Goal: Task Accomplishment & Management: Complete application form

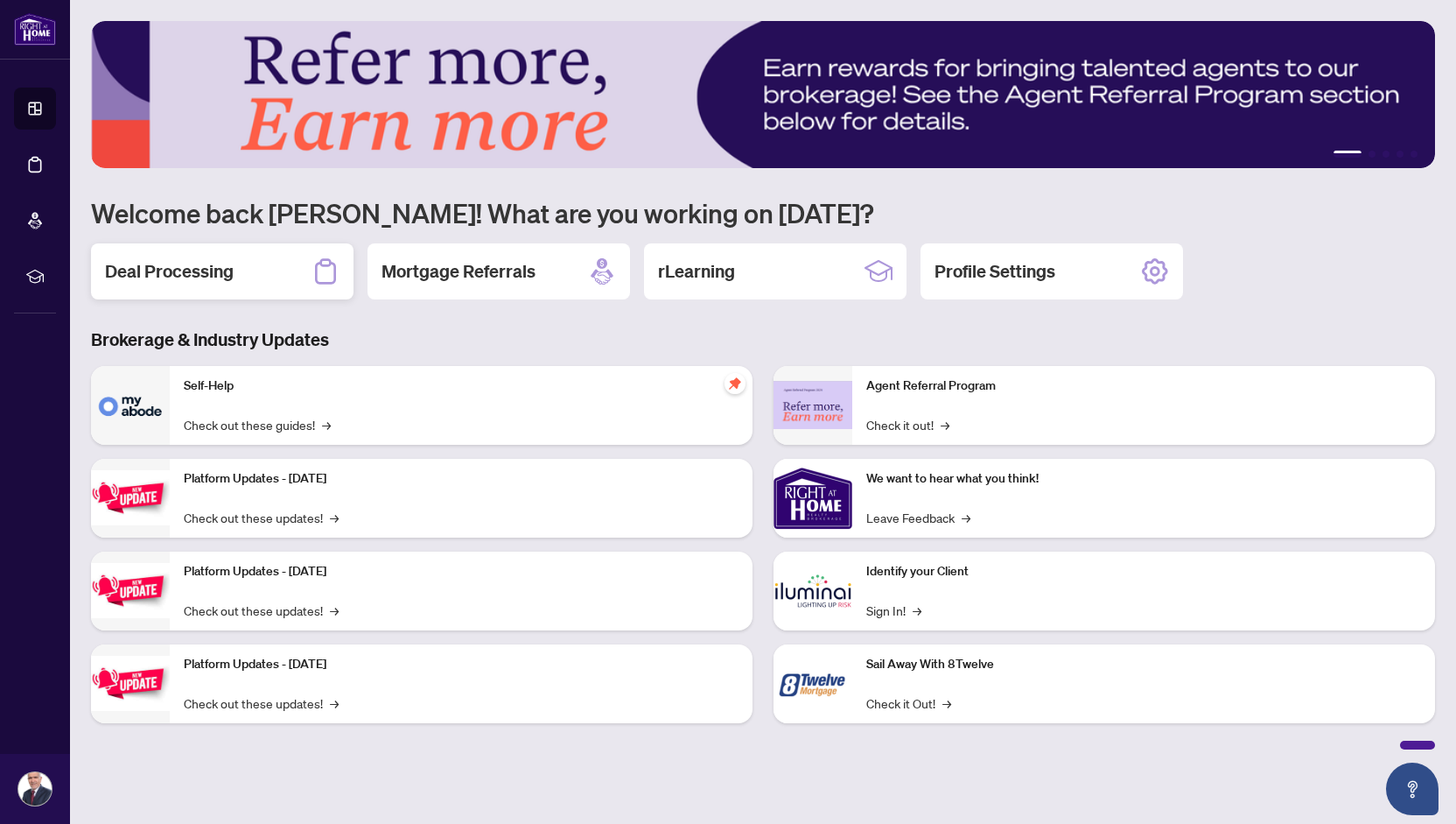
click at [136, 273] on h2 "Deal Processing" at bounding box center [169, 271] width 128 height 25
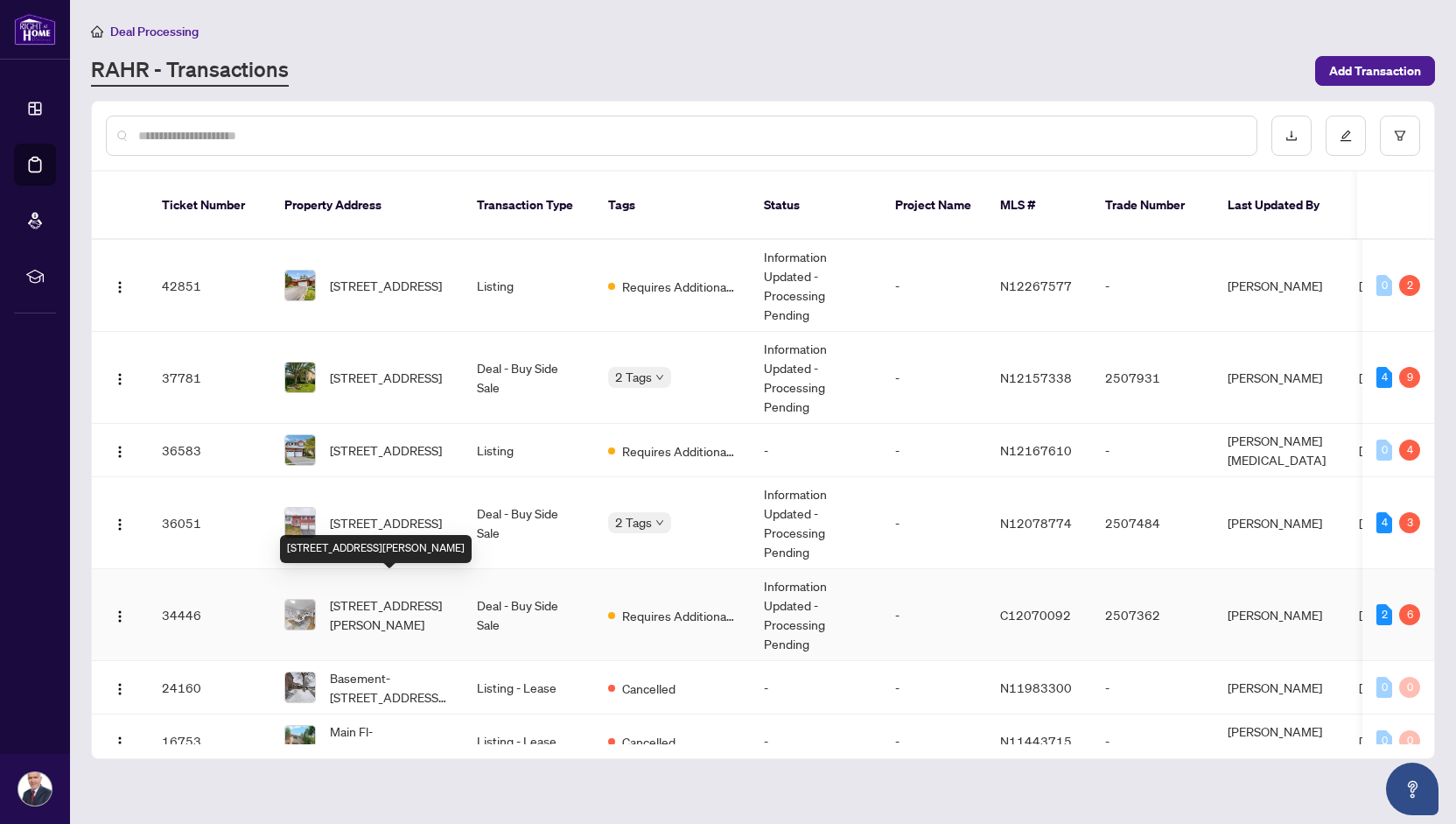
click at [369, 596] on span "[STREET_ADDRESS][PERSON_NAME]" at bounding box center [389, 615] width 120 height 39
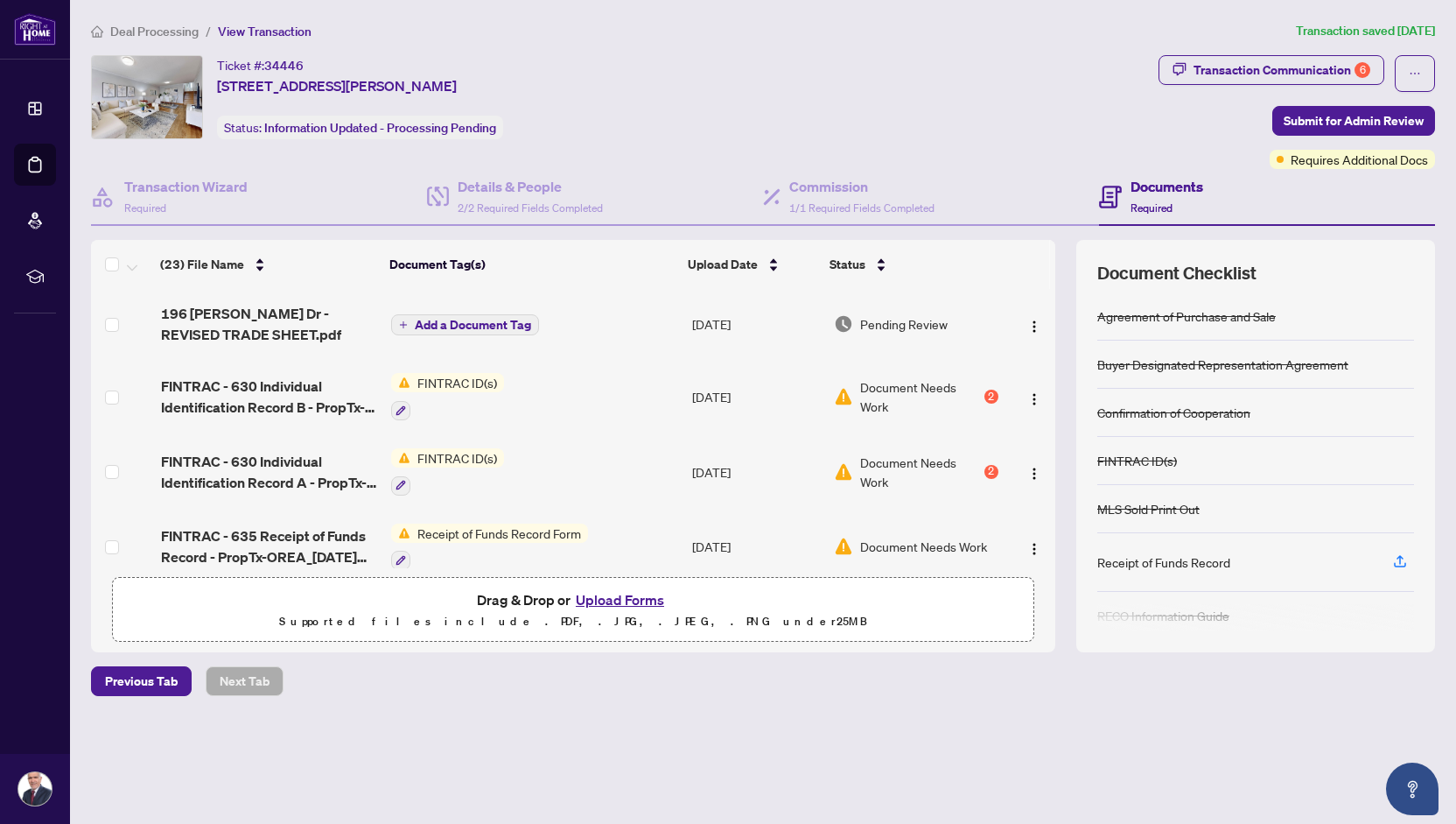
click at [459, 384] on span "FINTRAC ID(s)" at bounding box center [457, 381] width 94 height 19
click at [873, 383] on span "Document Needs Work" at bounding box center [920, 396] width 120 height 39
click at [614, 592] on button "Upload Forms" at bounding box center [620, 599] width 99 height 23
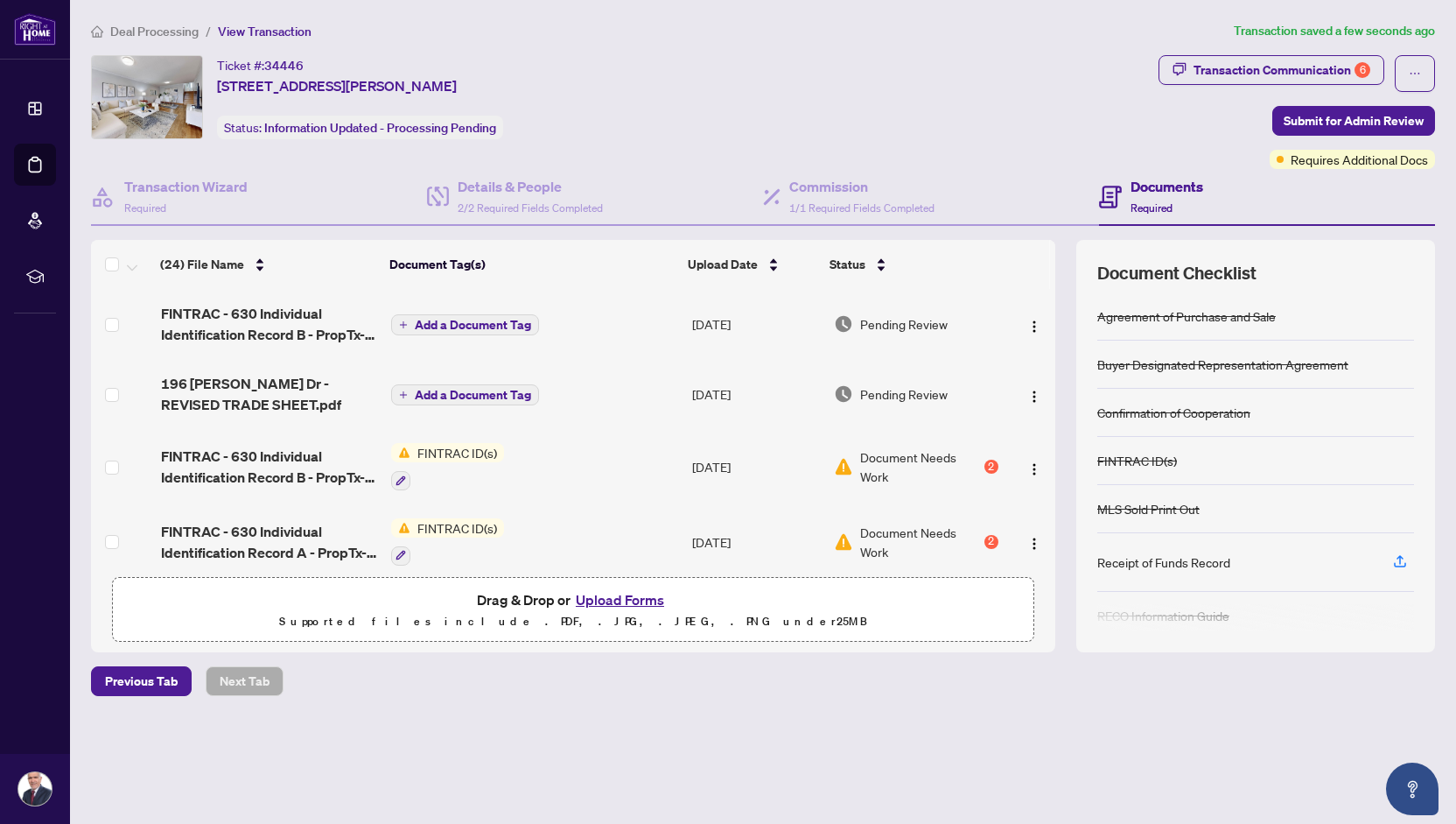
click at [475, 319] on span "Add a Document Tag" at bounding box center [473, 325] width 117 height 12
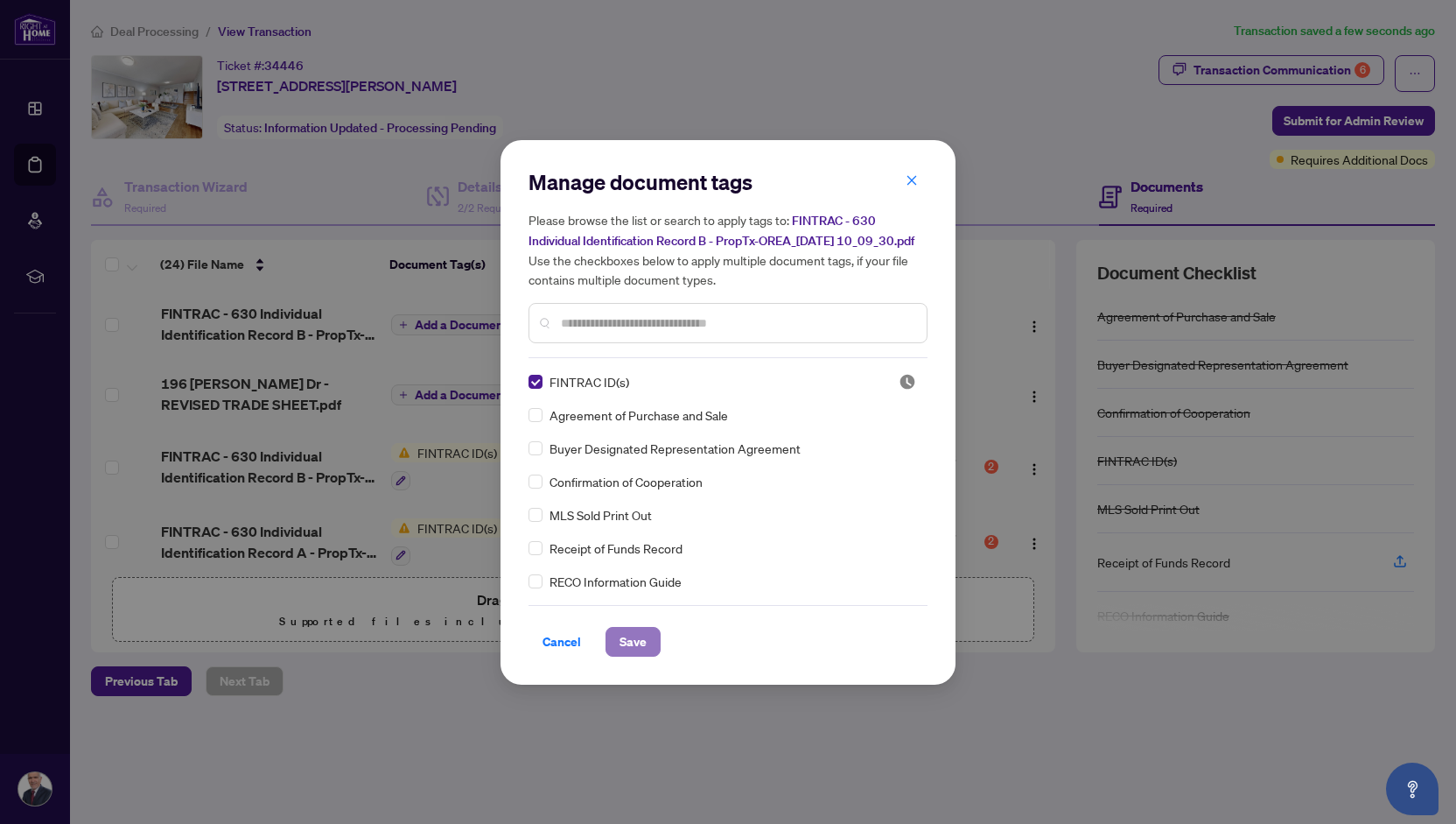
click at [626, 647] on span "Save" at bounding box center [632, 641] width 27 height 28
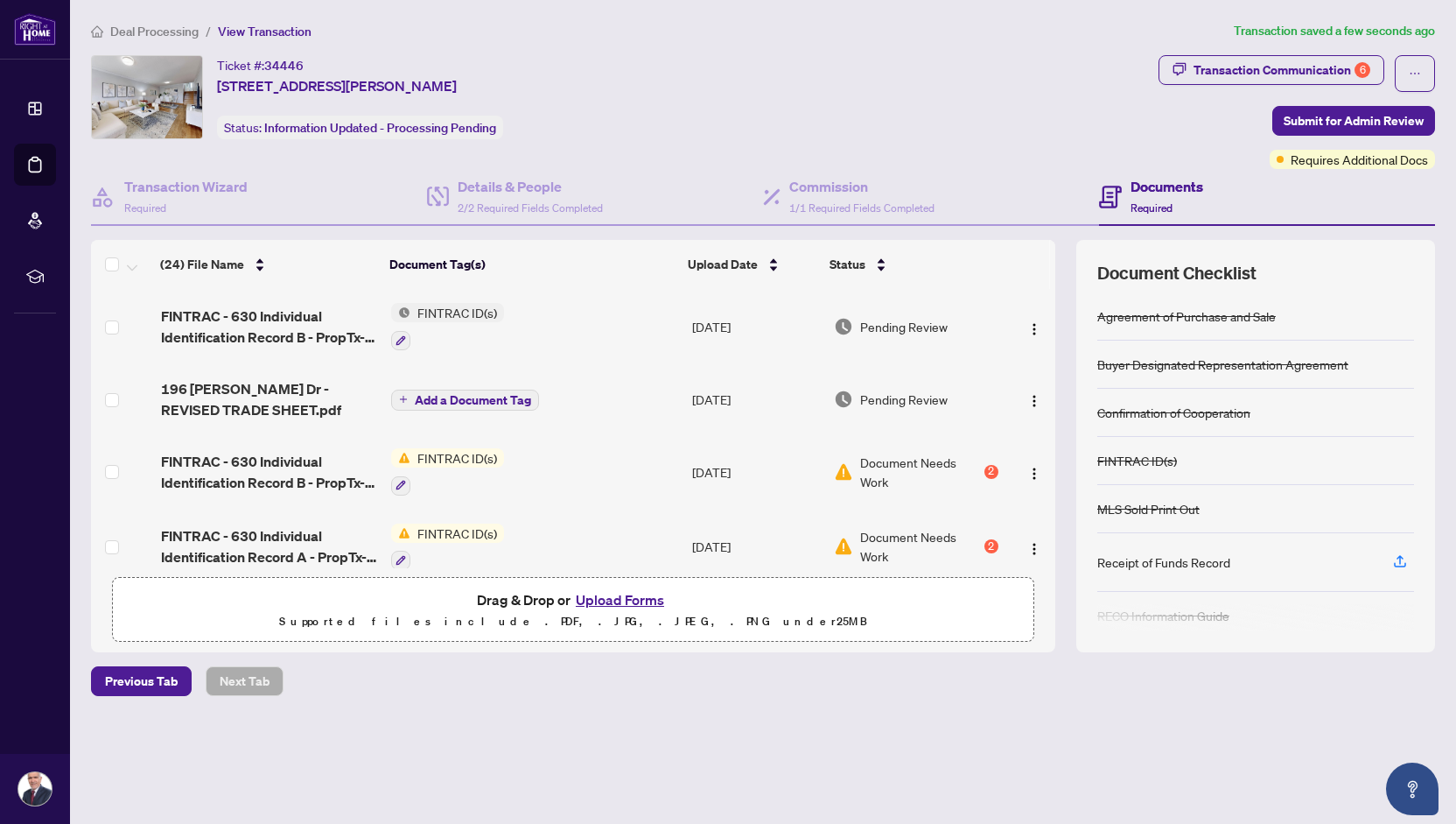
click at [885, 527] on span "Document Needs Work" at bounding box center [920, 545] width 120 height 39
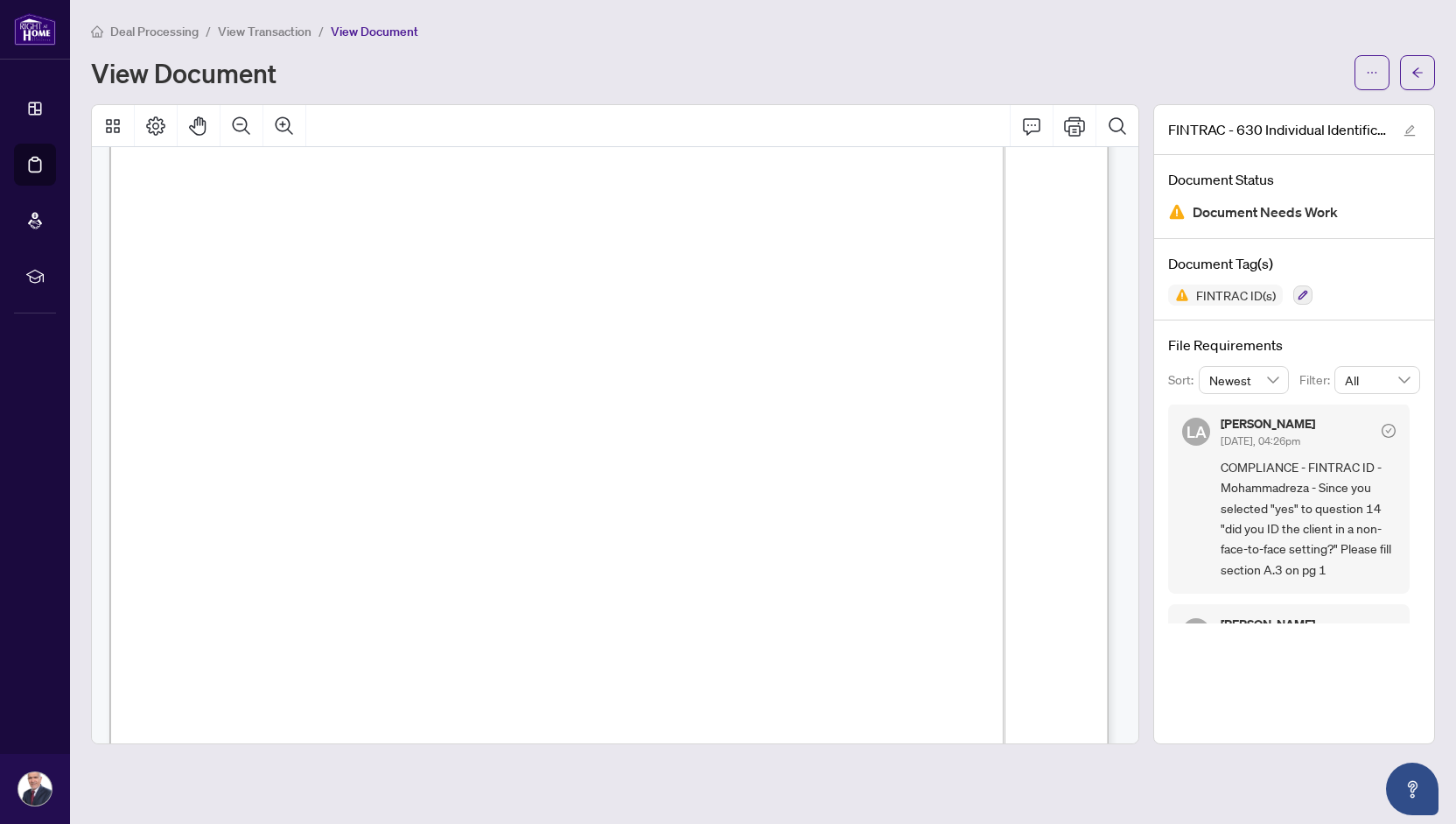
scroll to position [2759, 0]
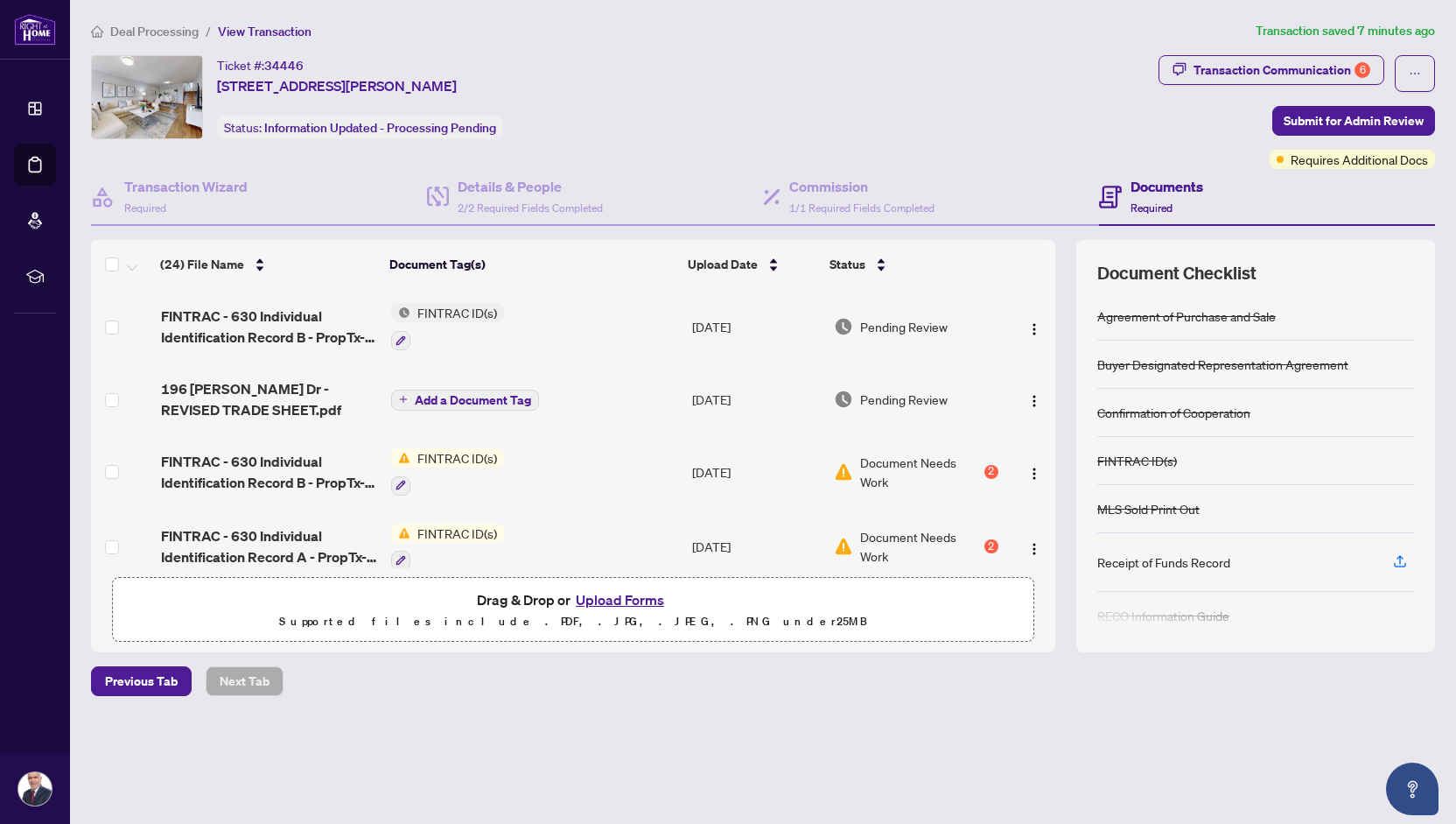
click at [436, 524] on span "FINTRAC ID(s)" at bounding box center [457, 533] width 94 height 19
click at [615, 589] on button "Upload Forms" at bounding box center [620, 599] width 99 height 23
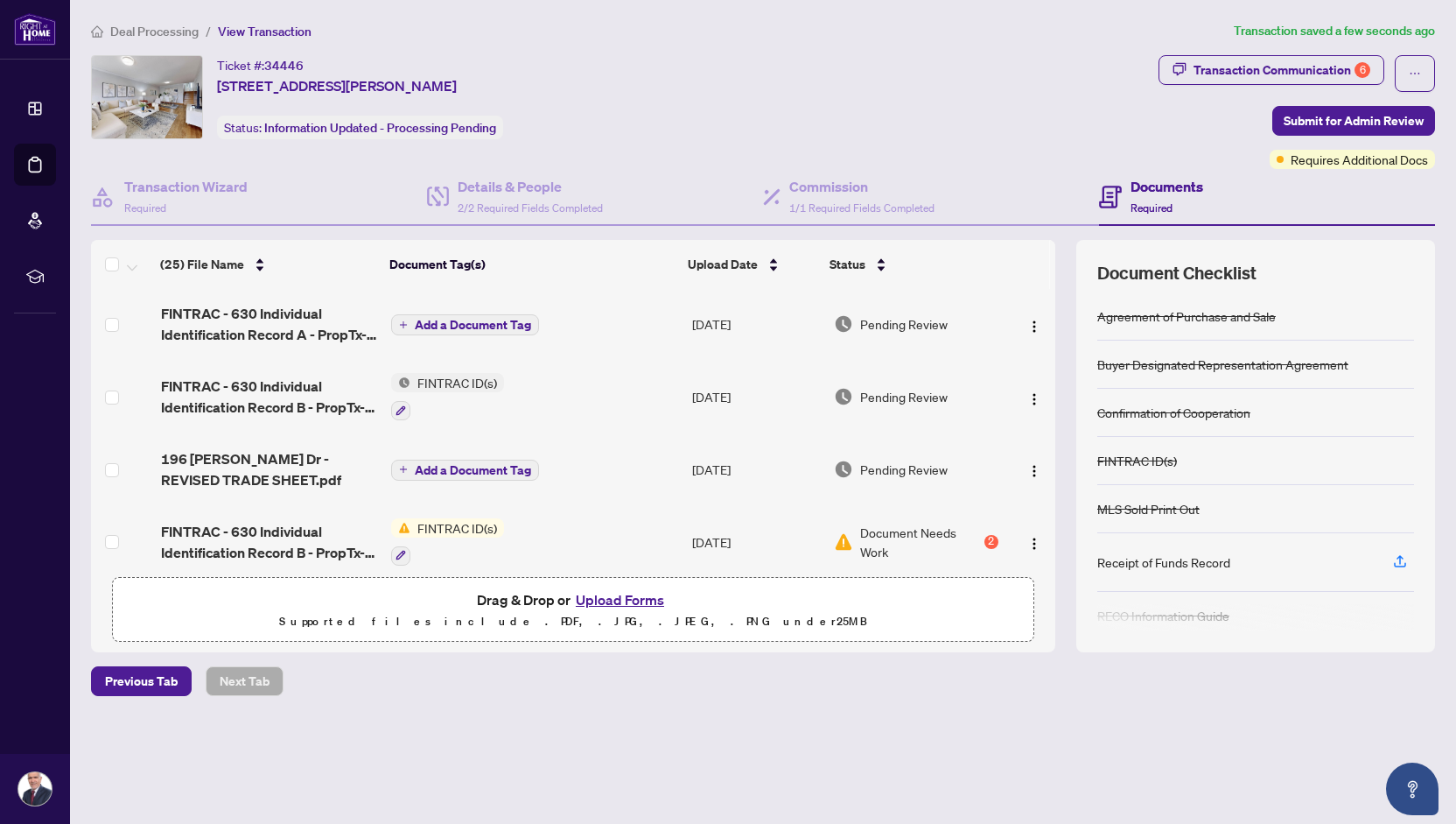
click at [504, 319] on span "Add a Document Tag" at bounding box center [473, 325] width 117 height 12
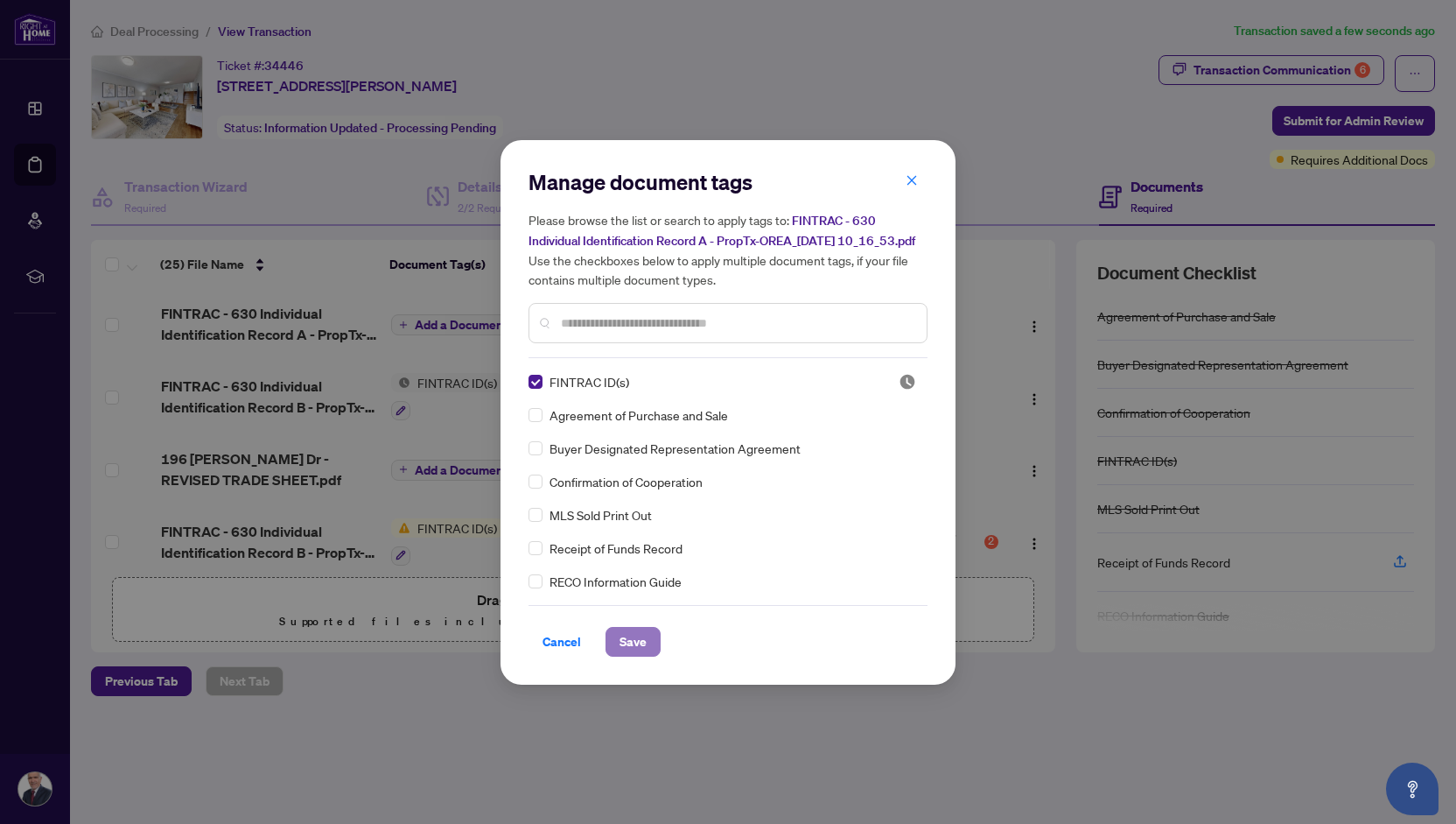
click at [637, 656] on span "Save" at bounding box center [632, 641] width 27 height 28
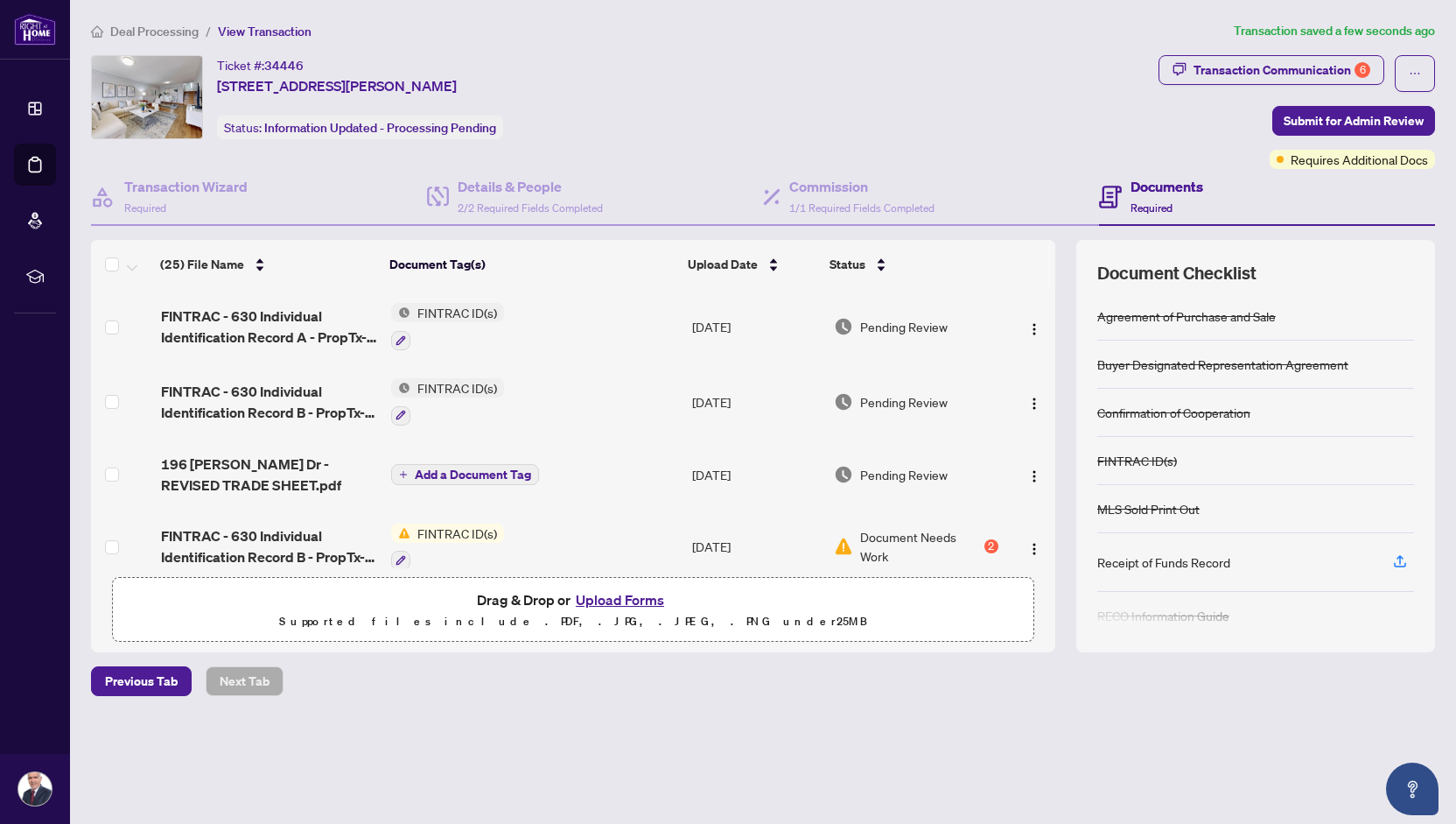
click at [780, 461] on td "[DATE]" at bounding box center [757, 474] width 142 height 70
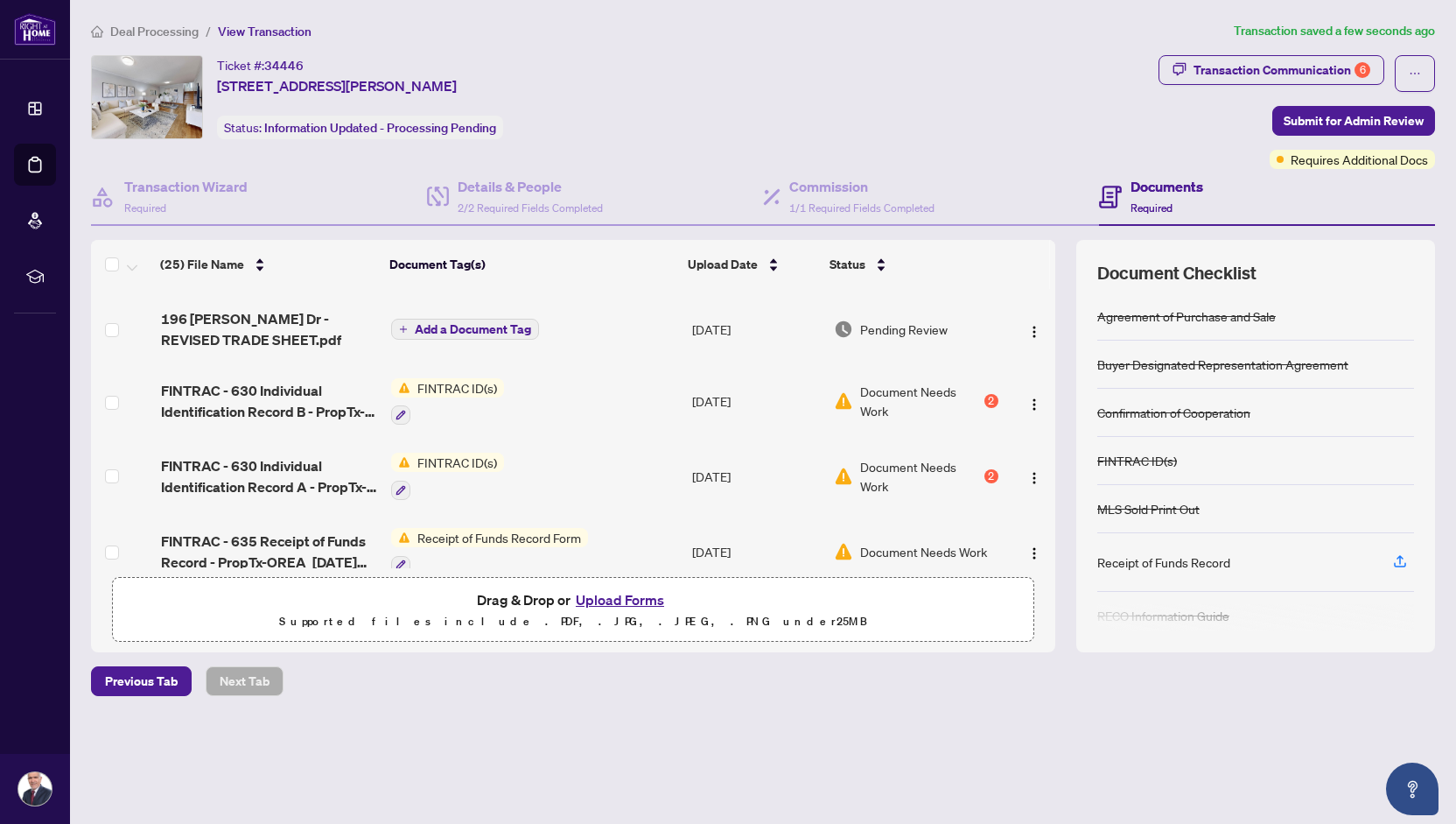
scroll to position [159, 0]
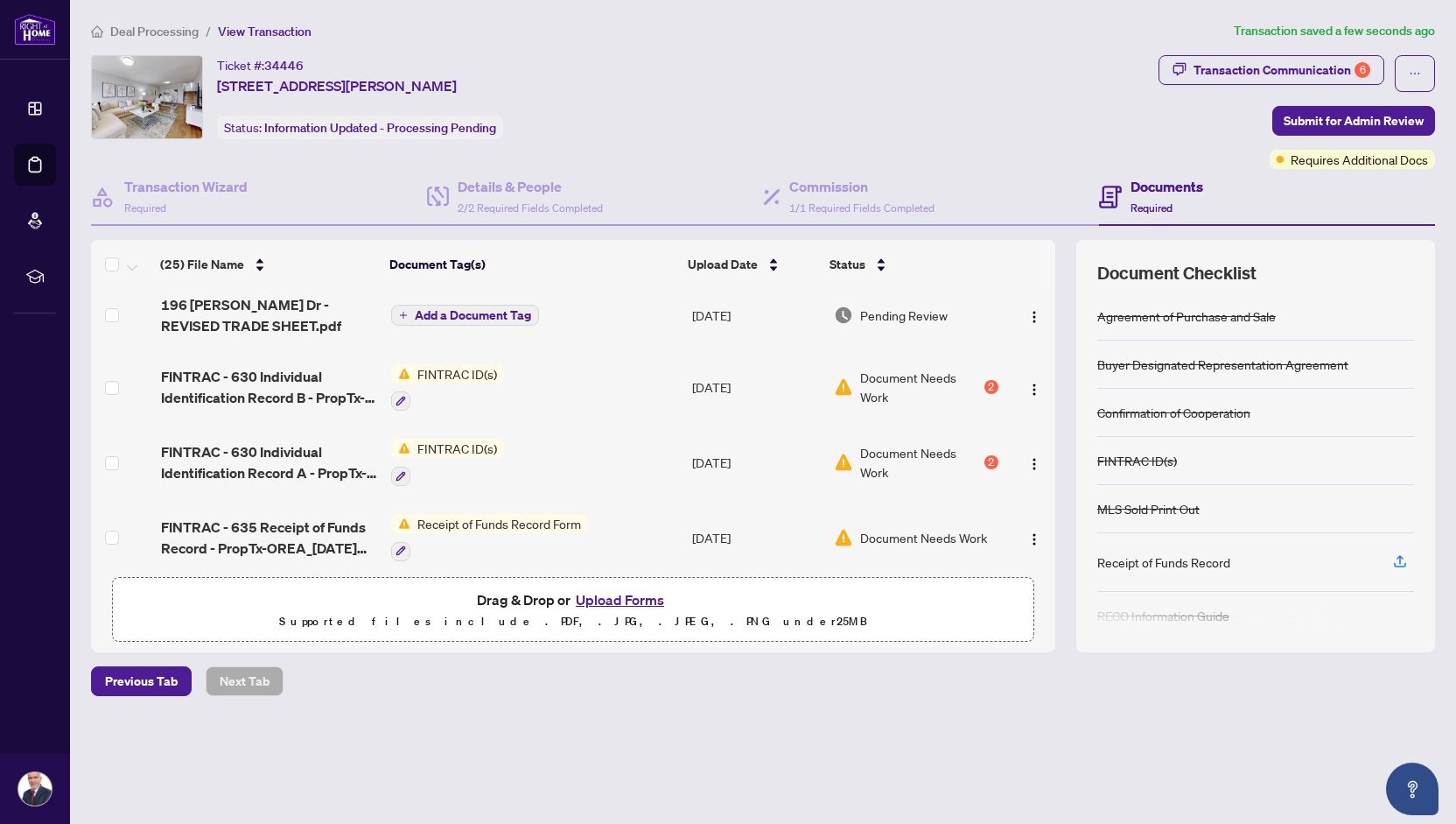
click at [439, 514] on span "Receipt of Funds Record Form" at bounding box center [500, 523] width 178 height 19
click at [464, 603] on span "Receipt of Funds Record Form" at bounding box center [498, 605] width 178 height 19
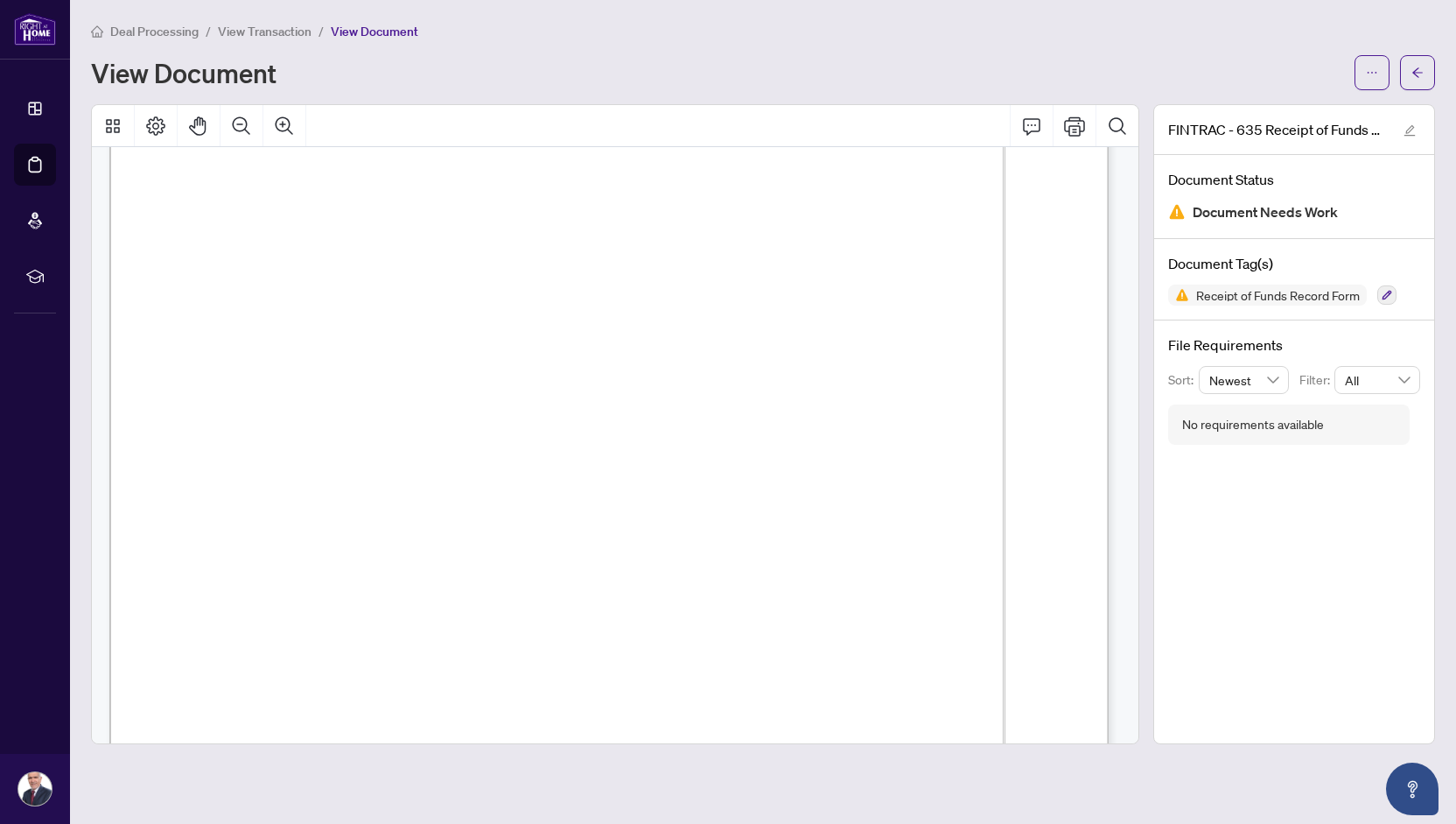
scroll to position [1441, 0]
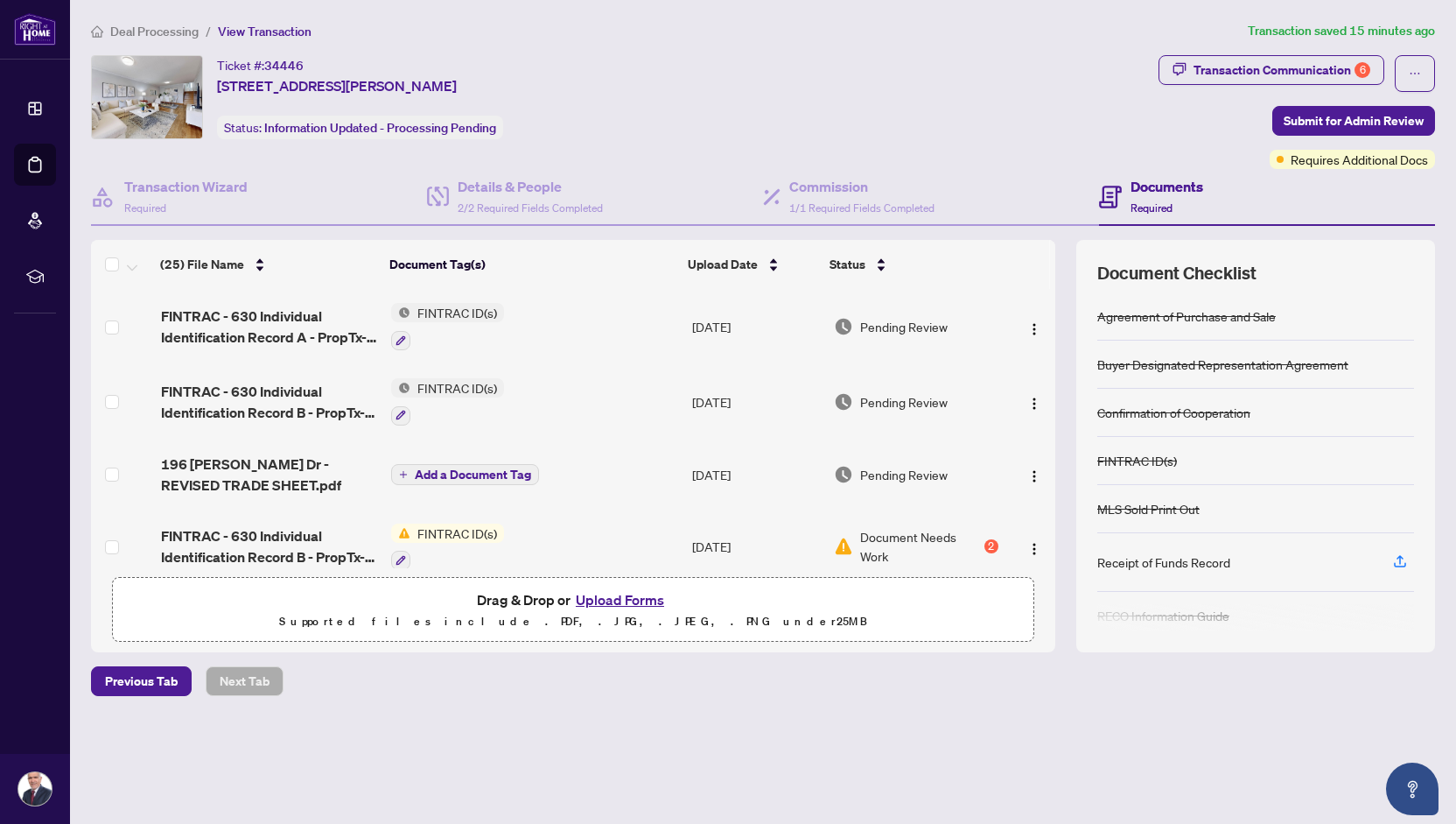
click at [590, 597] on button "Upload Forms" at bounding box center [620, 599] width 99 height 23
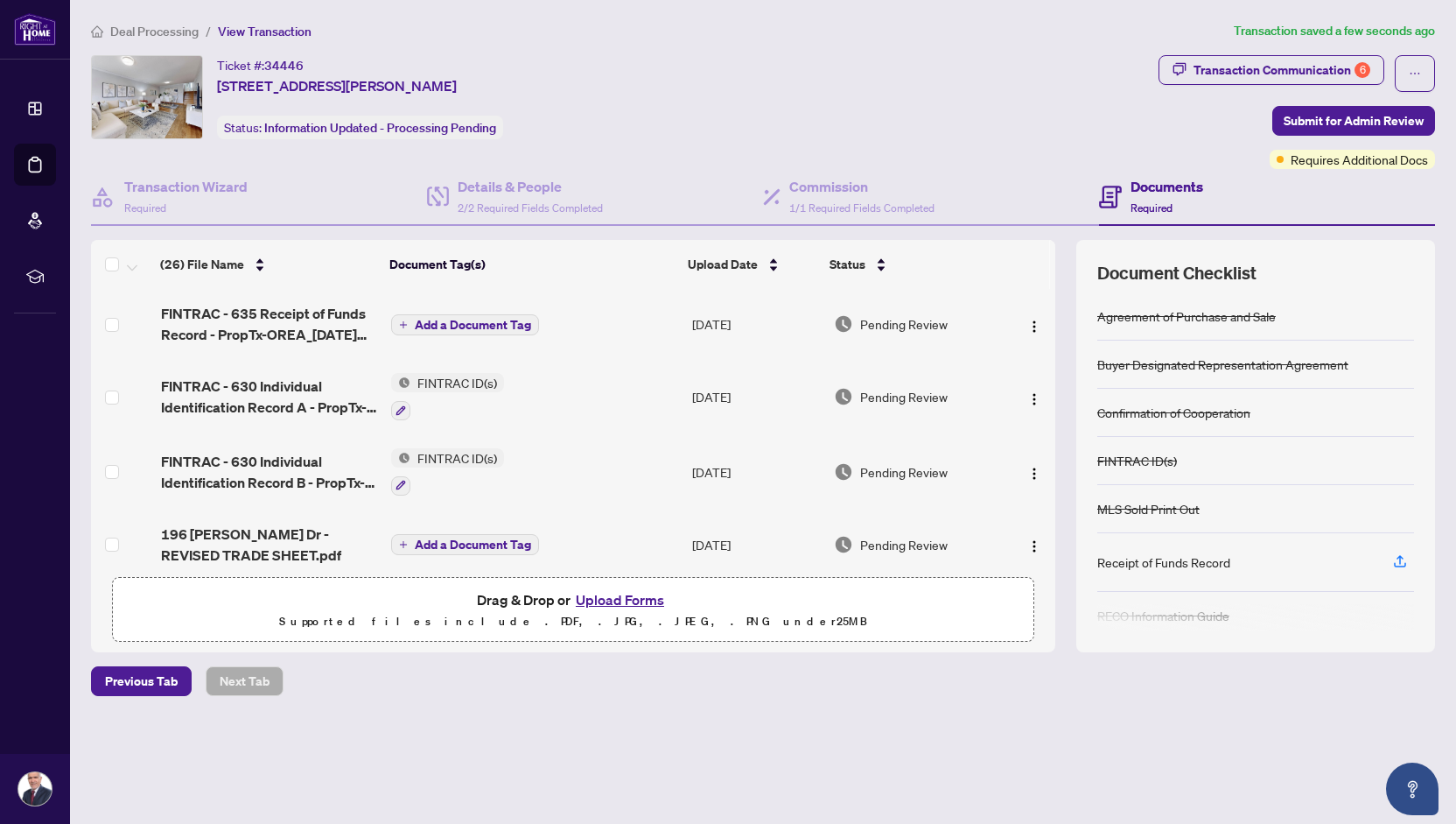
click at [459, 319] on span "Add a Document Tag" at bounding box center [473, 325] width 117 height 12
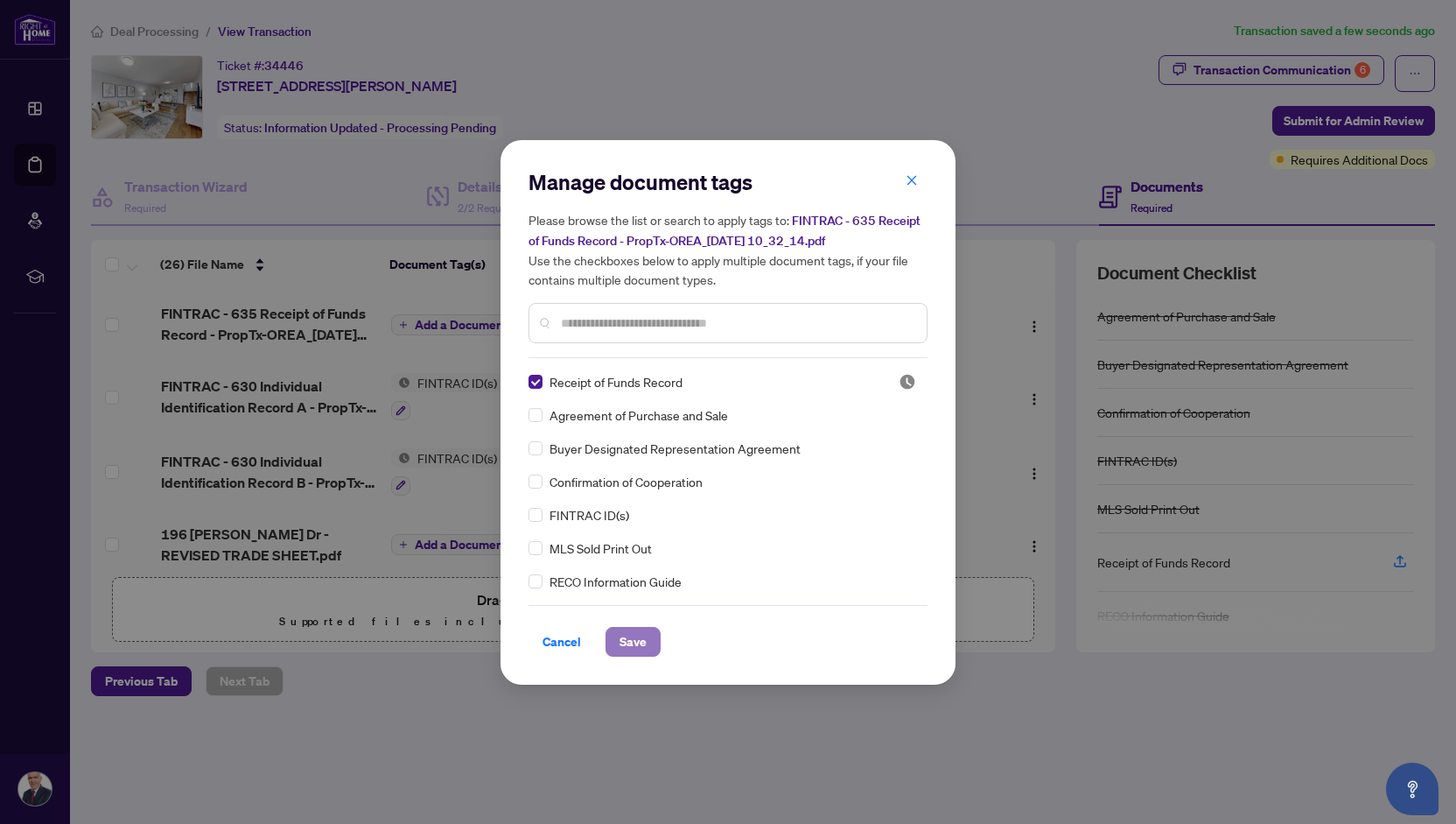
click at [639, 640] on span "Save" at bounding box center [632, 641] width 27 height 28
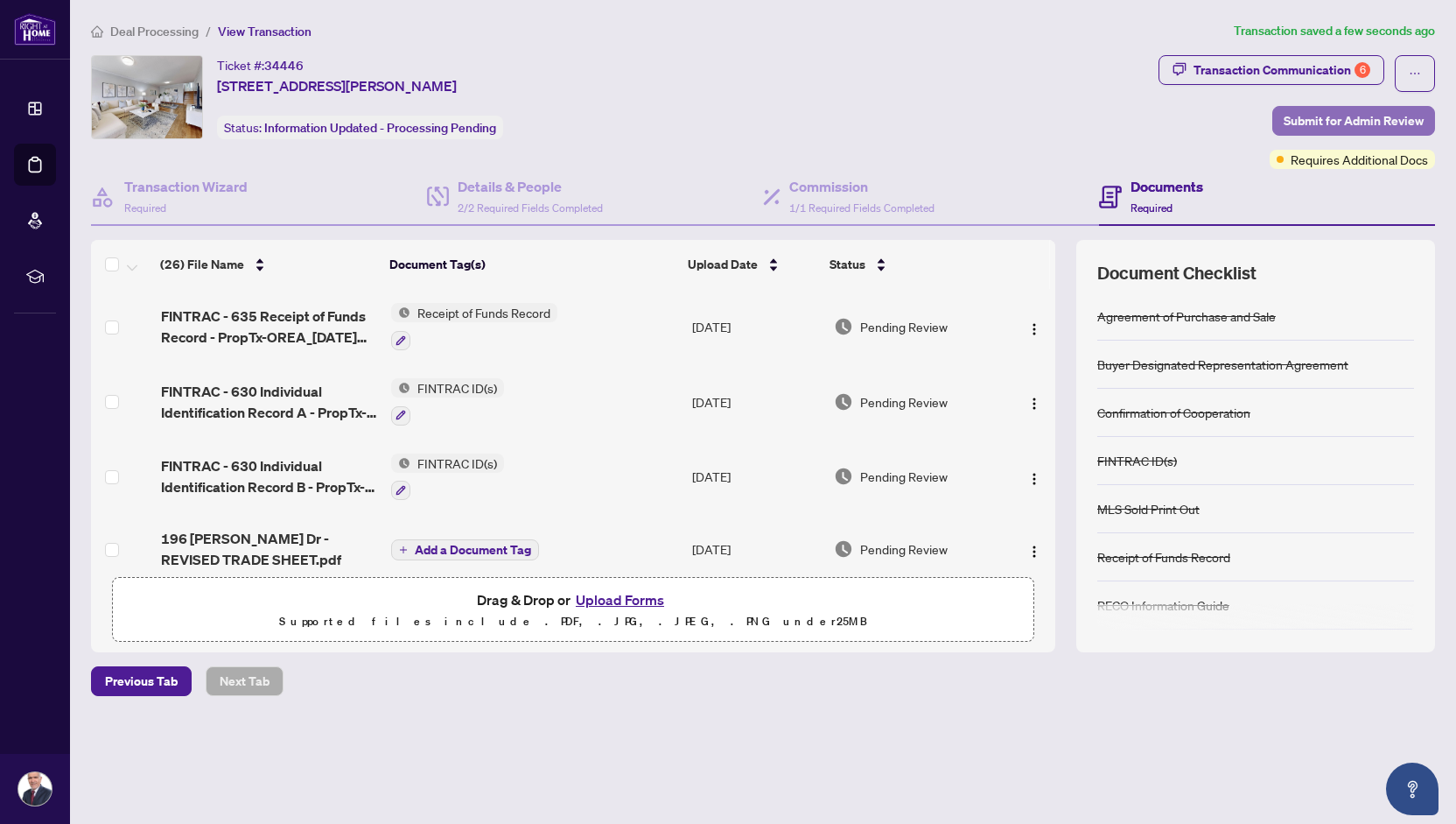
click at [1351, 124] on span "Submit for Admin Review" at bounding box center [1354, 121] width 140 height 28
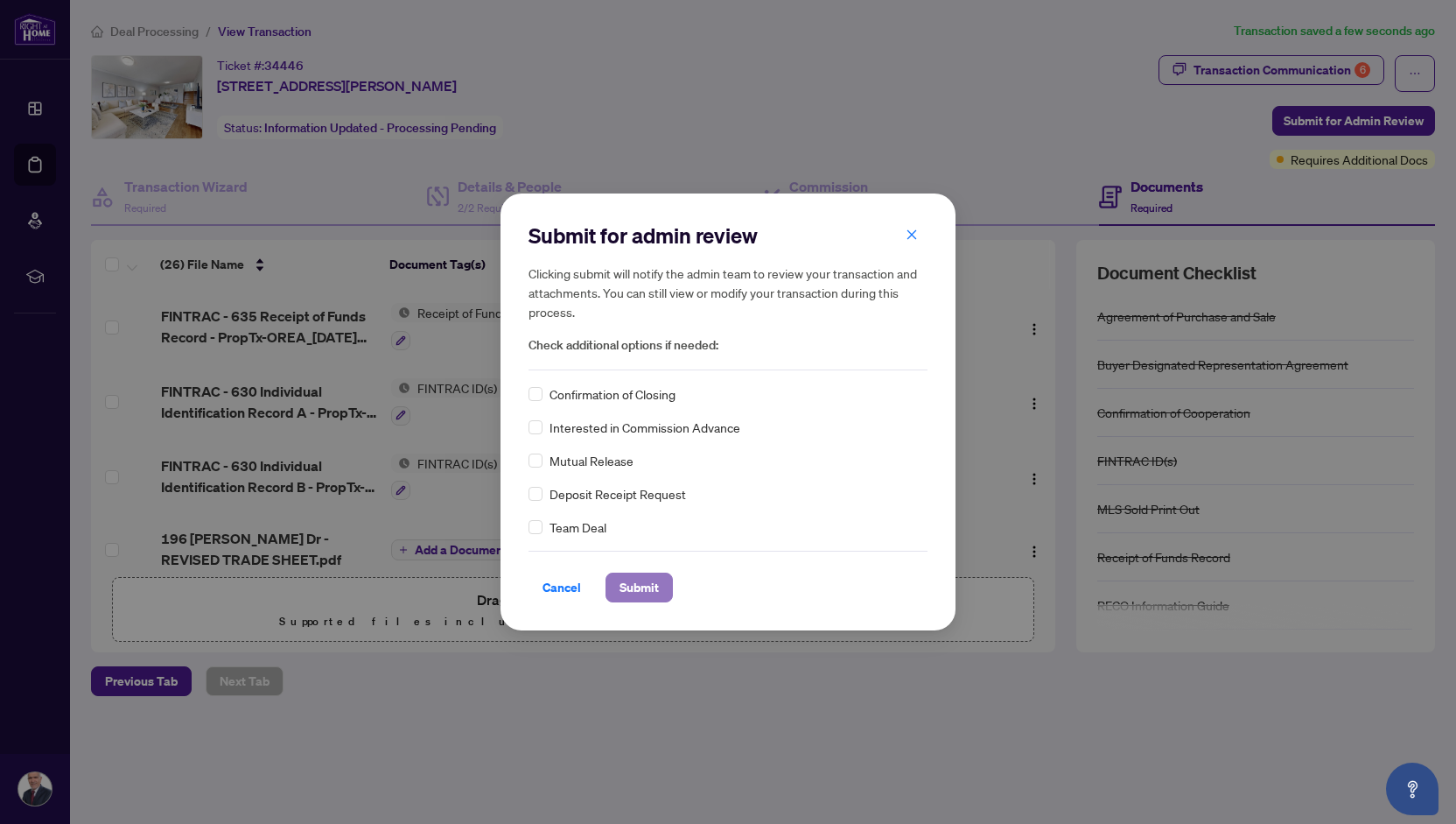
click at [642, 587] on span "Submit" at bounding box center [639, 587] width 40 height 28
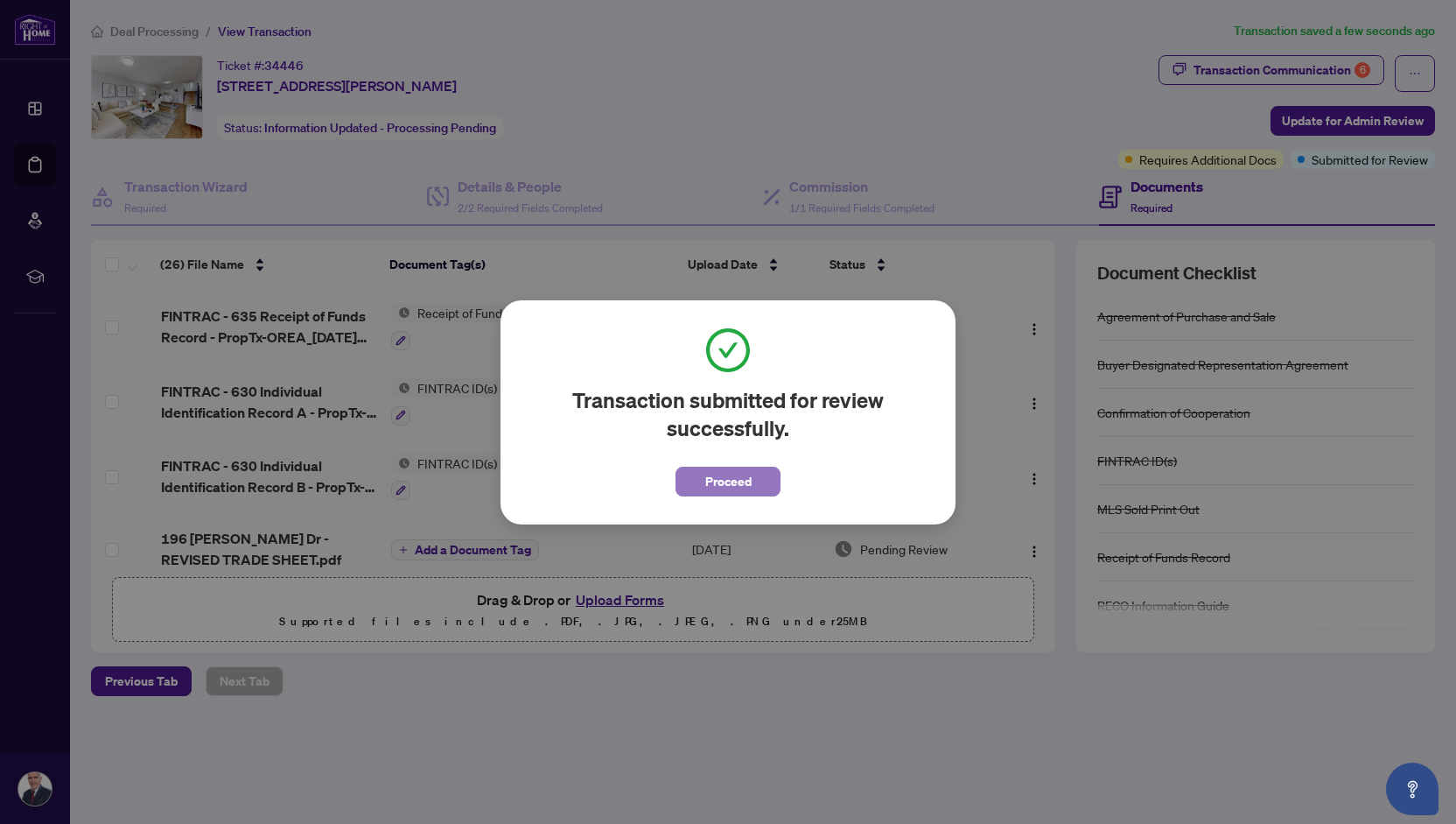
click at [736, 480] on span "Proceed" at bounding box center [728, 481] width 46 height 28
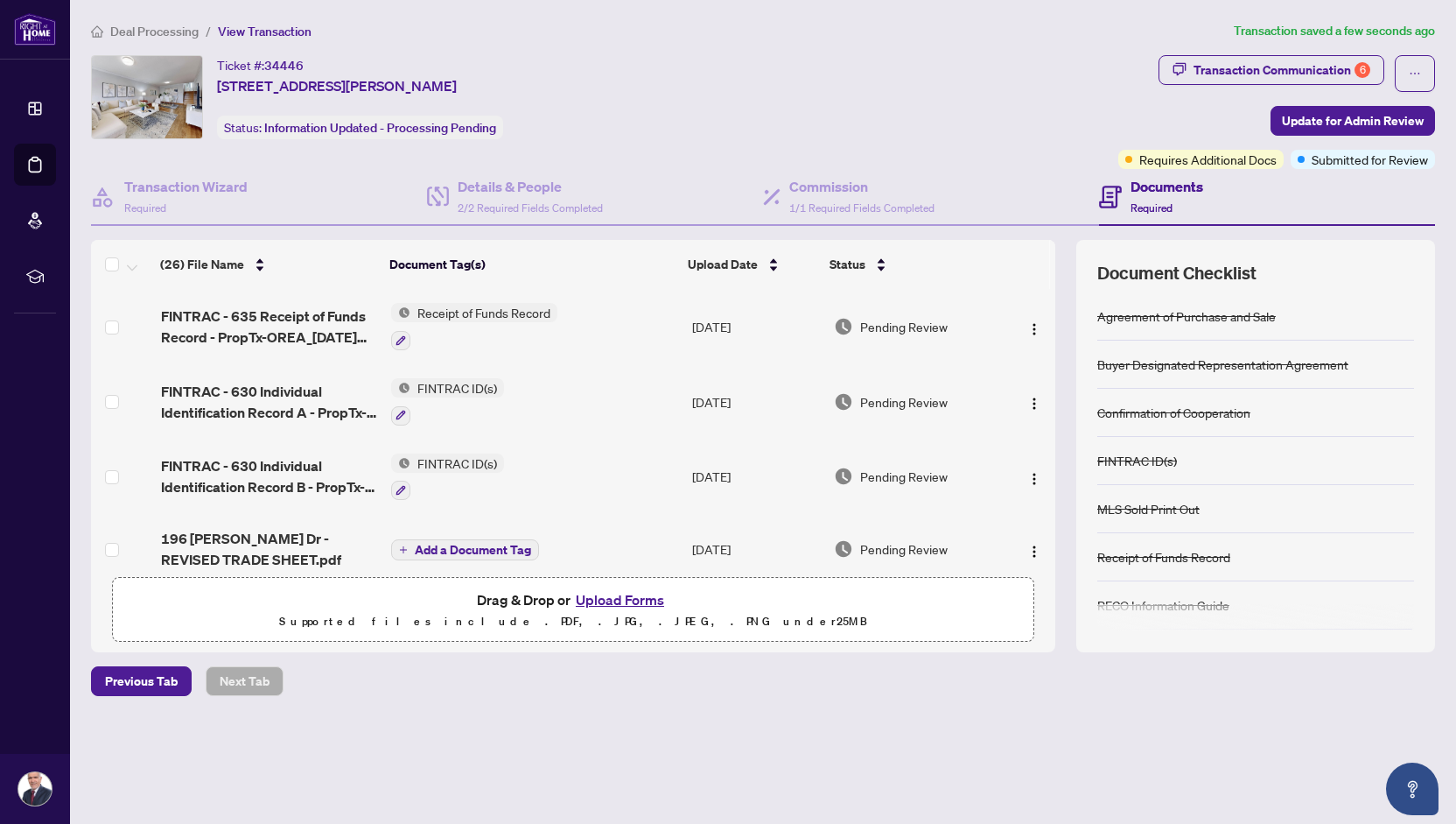
click at [0, 712] on div "Dashboard Deal Processing Mortgage Referrals rLearning Alireza Bosaghzadeh arbo…" at bounding box center [35, 412] width 70 height 824
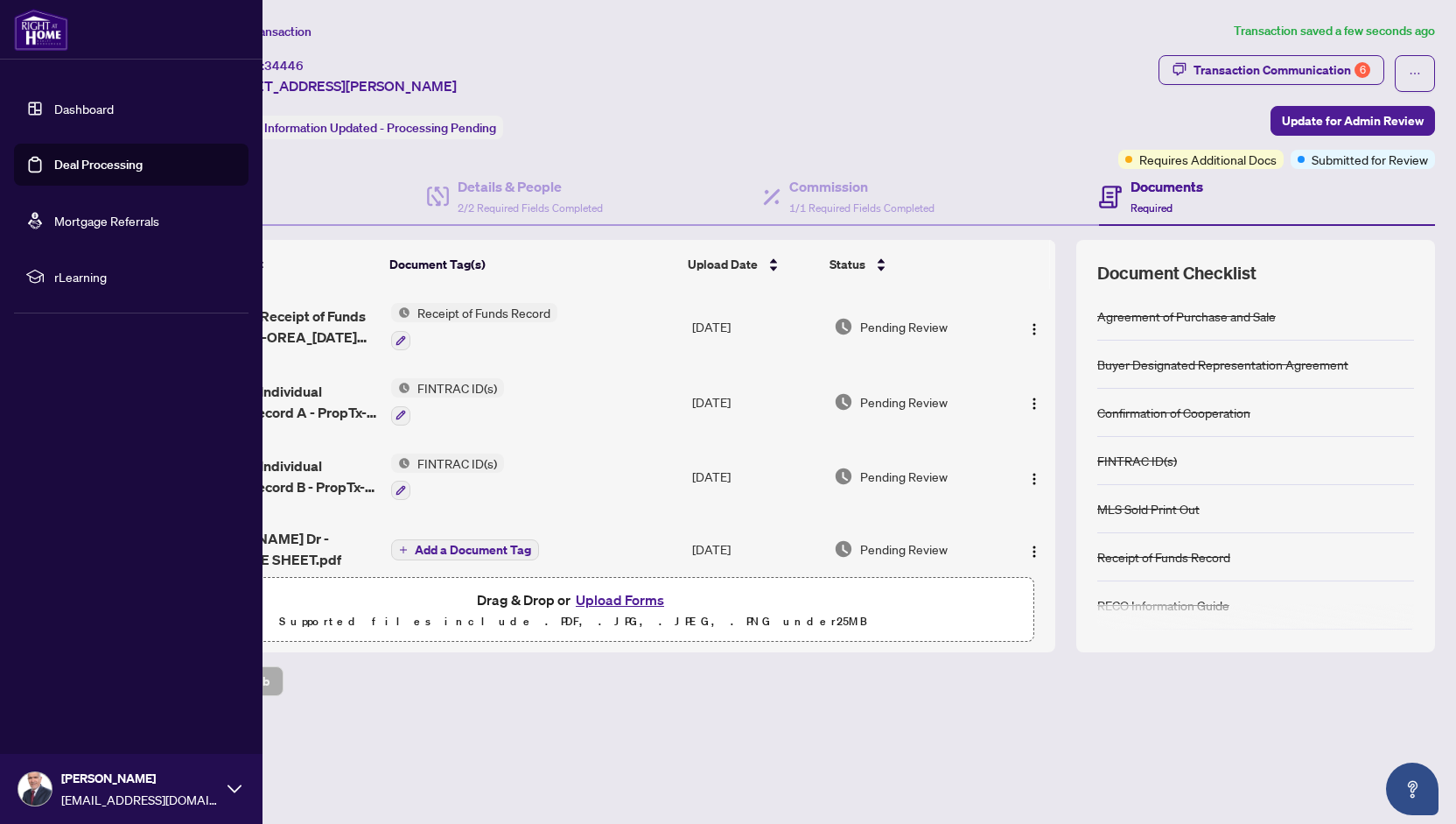
click at [2, 715] on div "Dashboard Deal Processing Mortgage Referrals rLearning Alireza Bosaghzadeh arbo…" at bounding box center [131, 412] width 263 height 824
